Goal: Find specific page/section: Find specific page/section

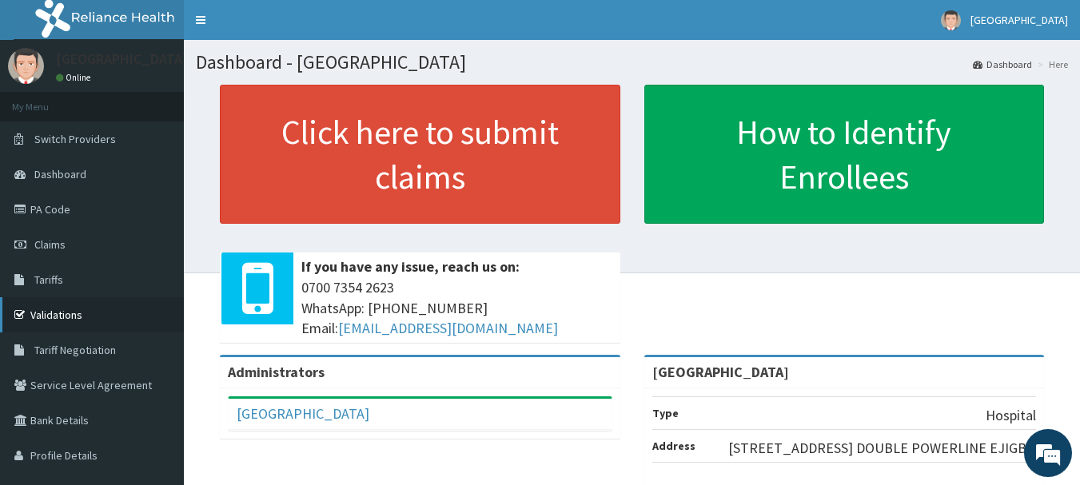
click at [71, 311] on link "Validations" at bounding box center [92, 314] width 184 height 35
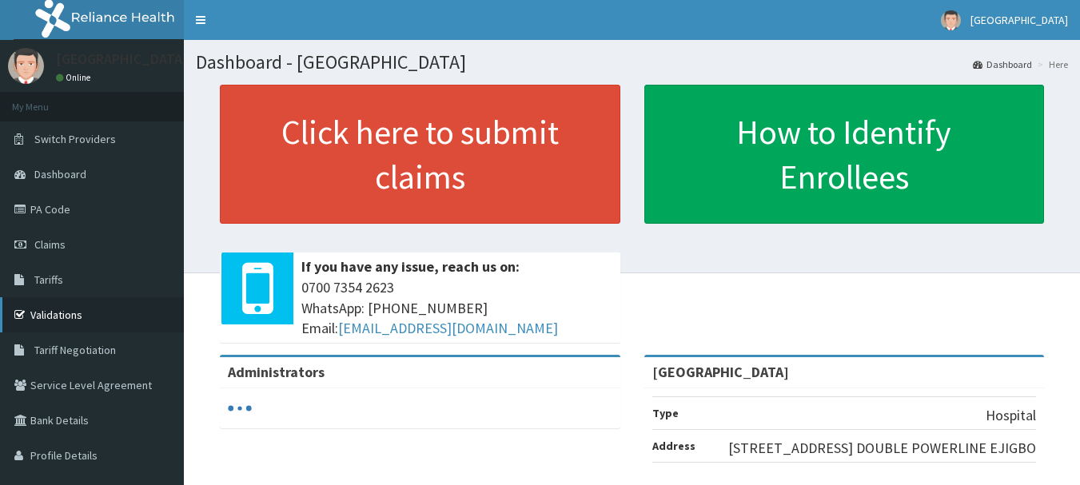
click at [62, 319] on link "Validations" at bounding box center [92, 314] width 184 height 35
